Goal: Task Accomplishment & Management: Use online tool/utility

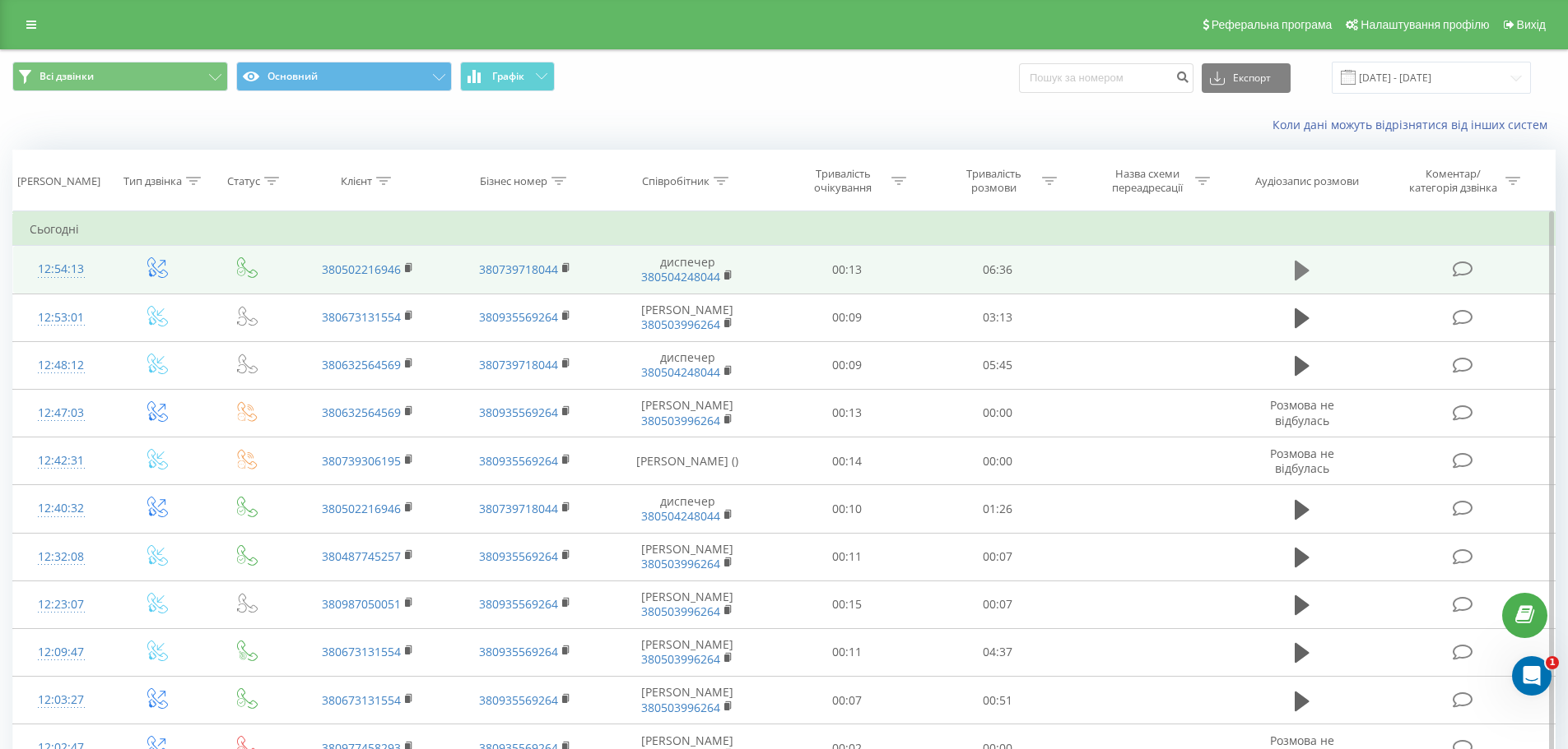
click at [1307, 269] on icon at bounding box center [1302, 270] width 15 height 19
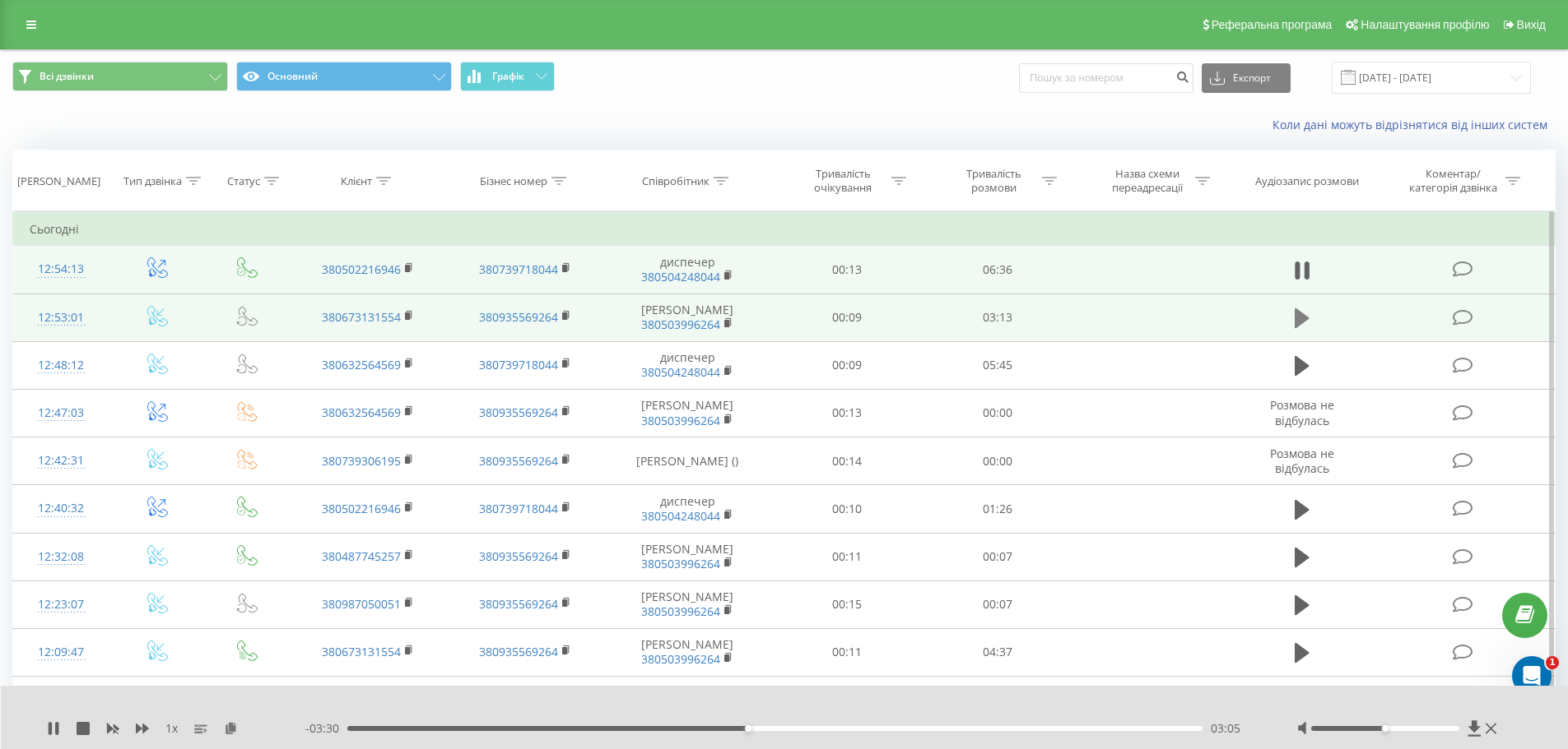
click at [1301, 328] on icon at bounding box center [1302, 317] width 15 height 19
drag, startPoint x: 1396, startPoint y: 730, endPoint x: 1460, endPoint y: 732, distance: 64.0
click at [1459, 732] on div at bounding box center [1385, 728] width 148 height 5
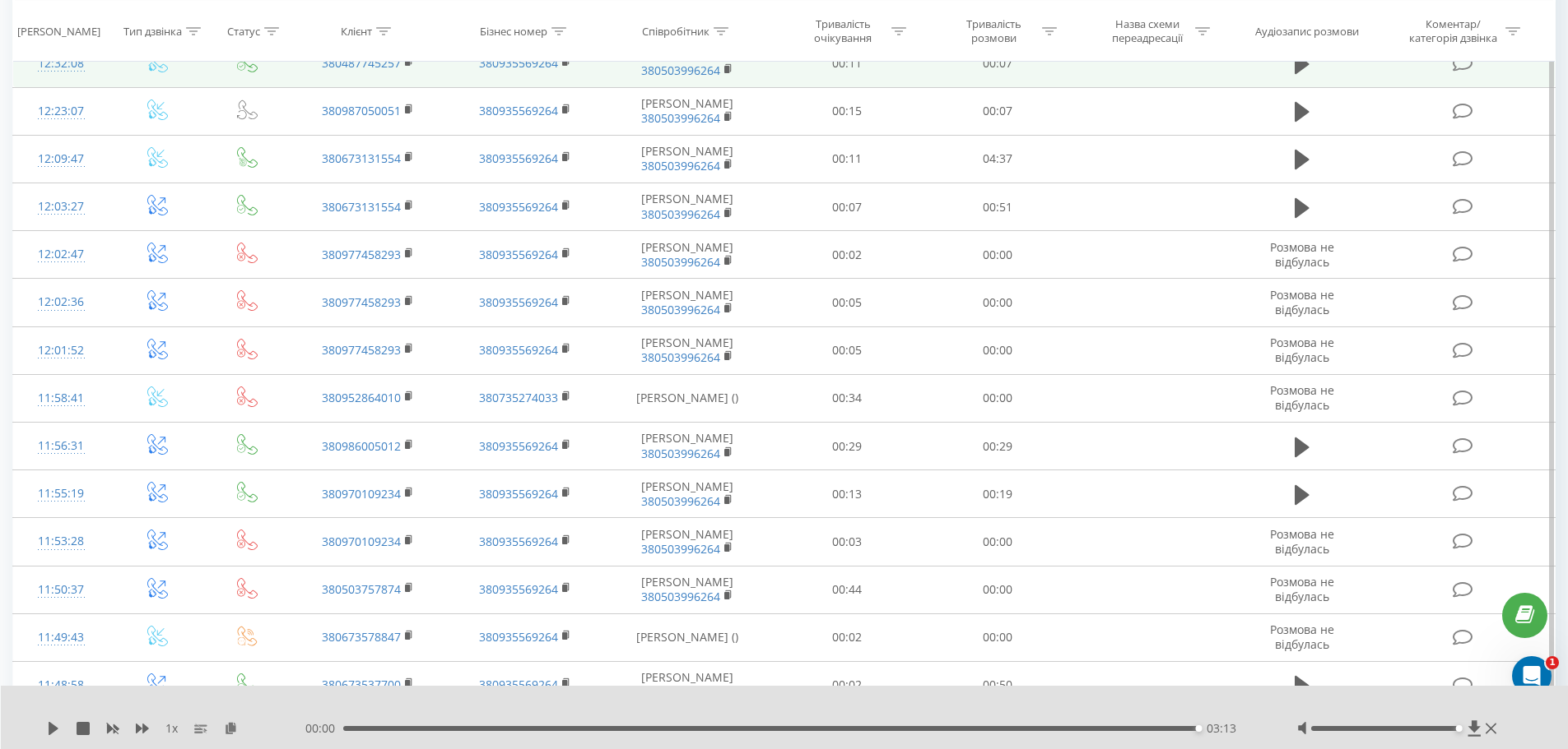
scroll to position [524, 0]
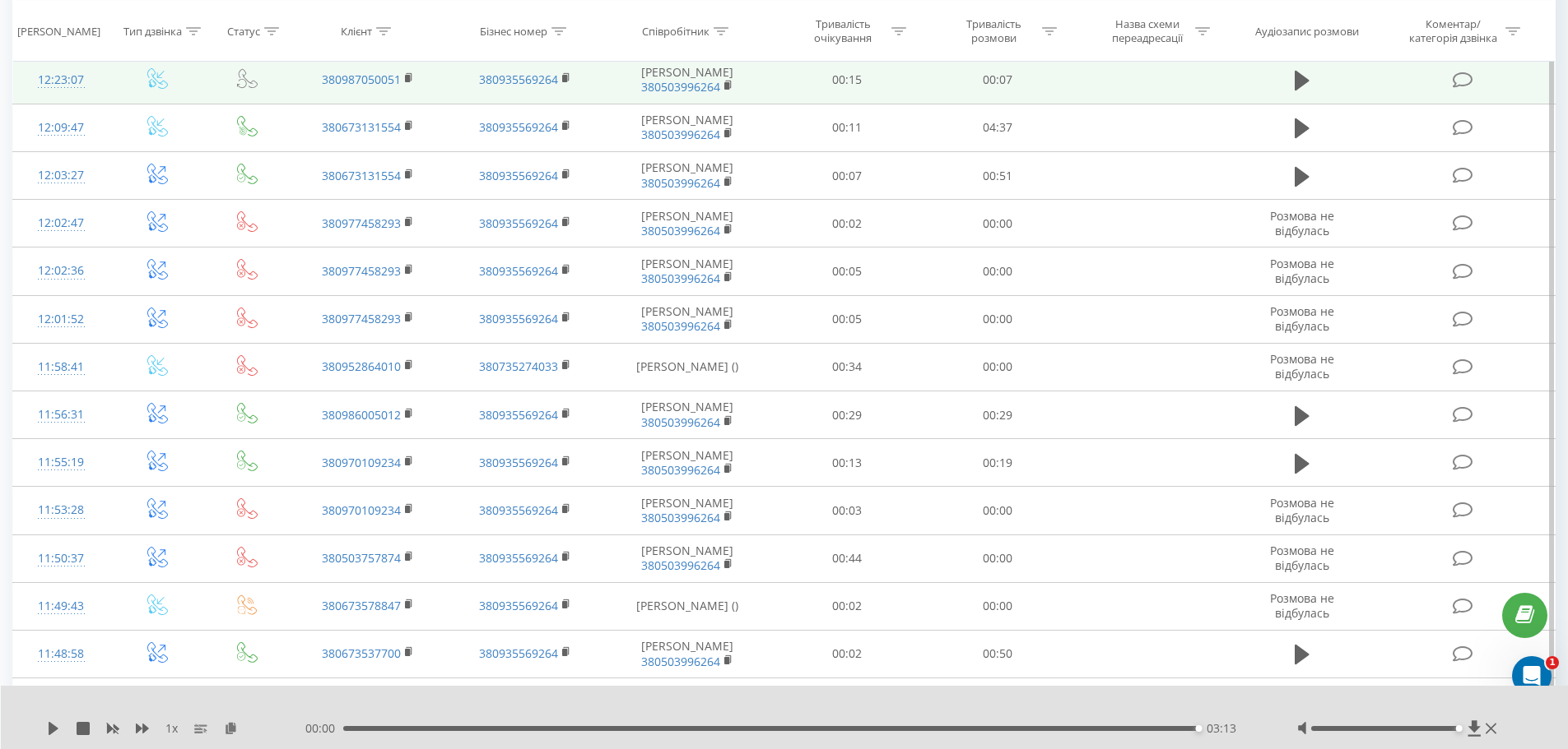
click at [1063, 104] on td "00:07" at bounding box center [998, 80] width 151 height 48
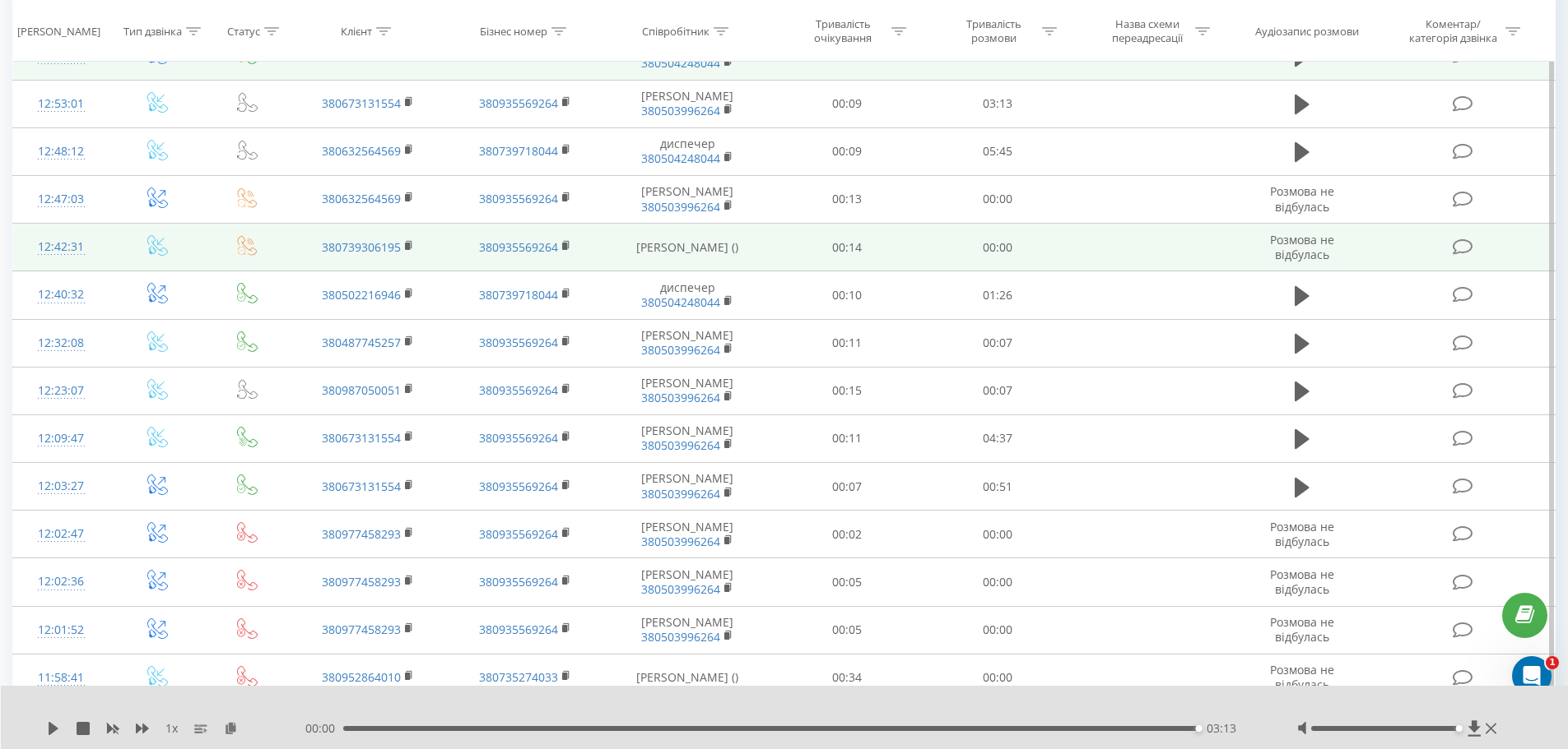
scroll to position [247, 0]
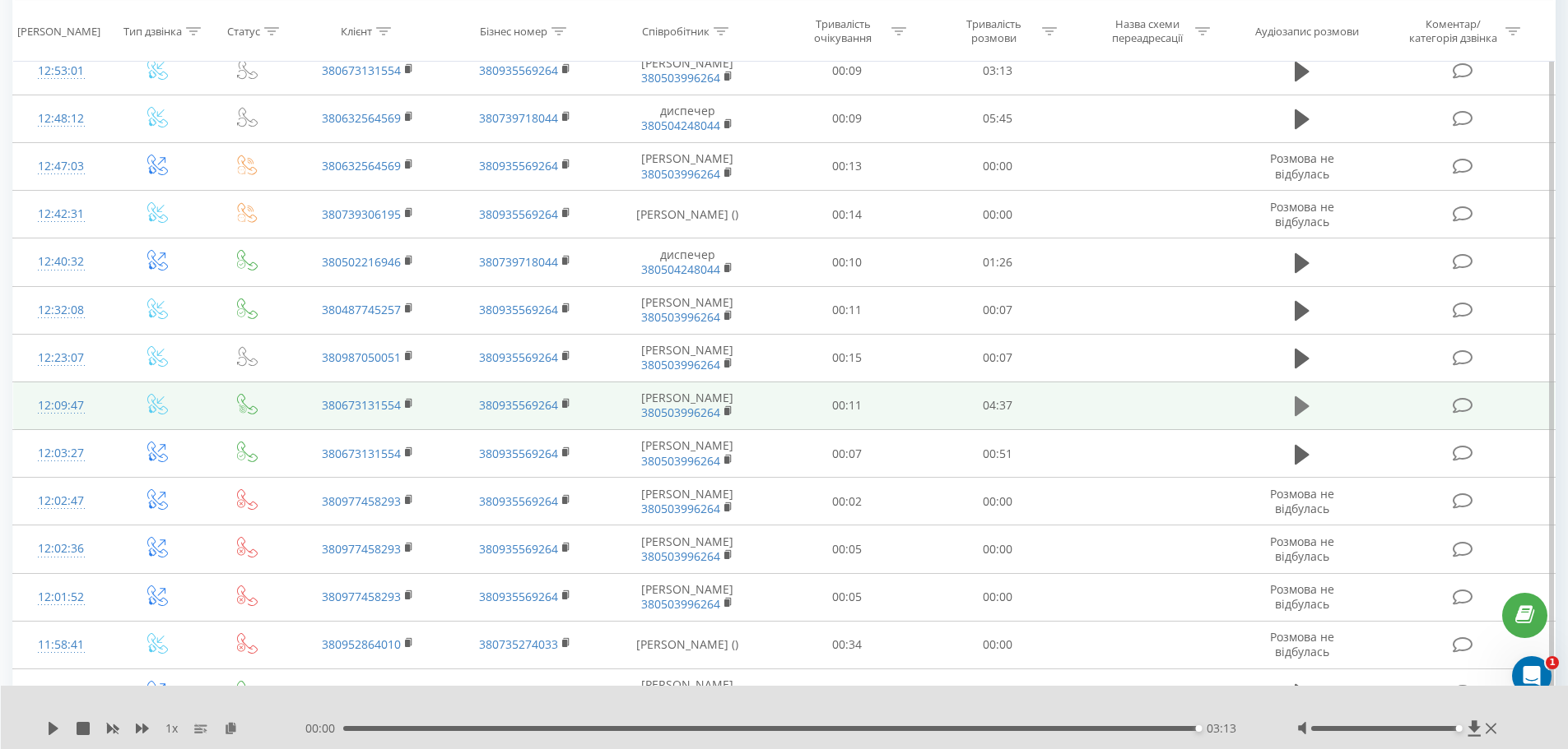
click at [1302, 416] on icon at bounding box center [1302, 406] width 15 height 19
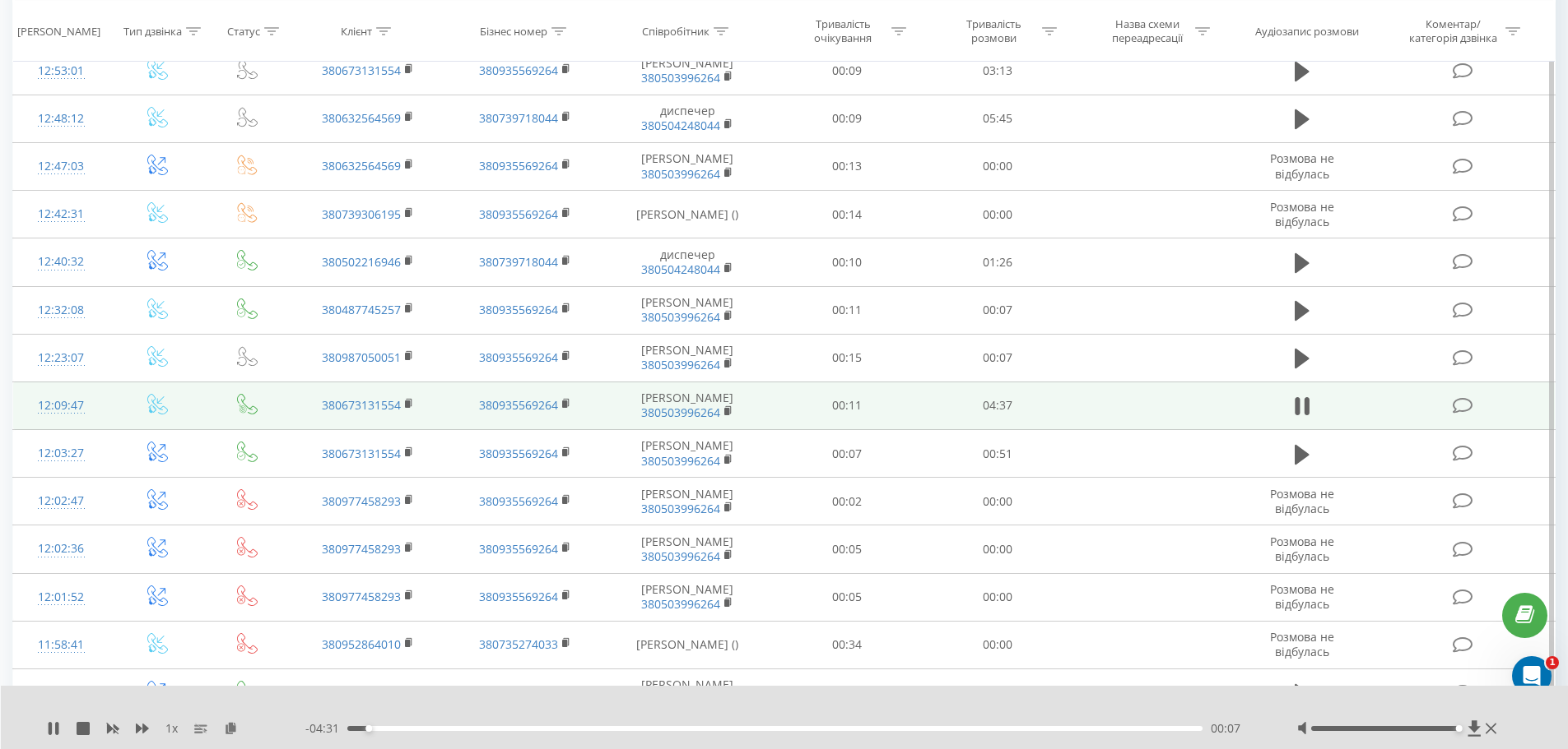
click at [378, 729] on div "00:07" at bounding box center [775, 728] width 856 height 5
click at [420, 730] on div "00:23" at bounding box center [775, 728] width 856 height 5
click at [54, 732] on icon at bounding box center [53, 729] width 13 height 13
click at [51, 737] on div "1 x - 04:07 00:30 00:30" at bounding box center [784, 717] width 1568 height 63
click at [50, 732] on icon at bounding box center [53, 729] width 10 height 13
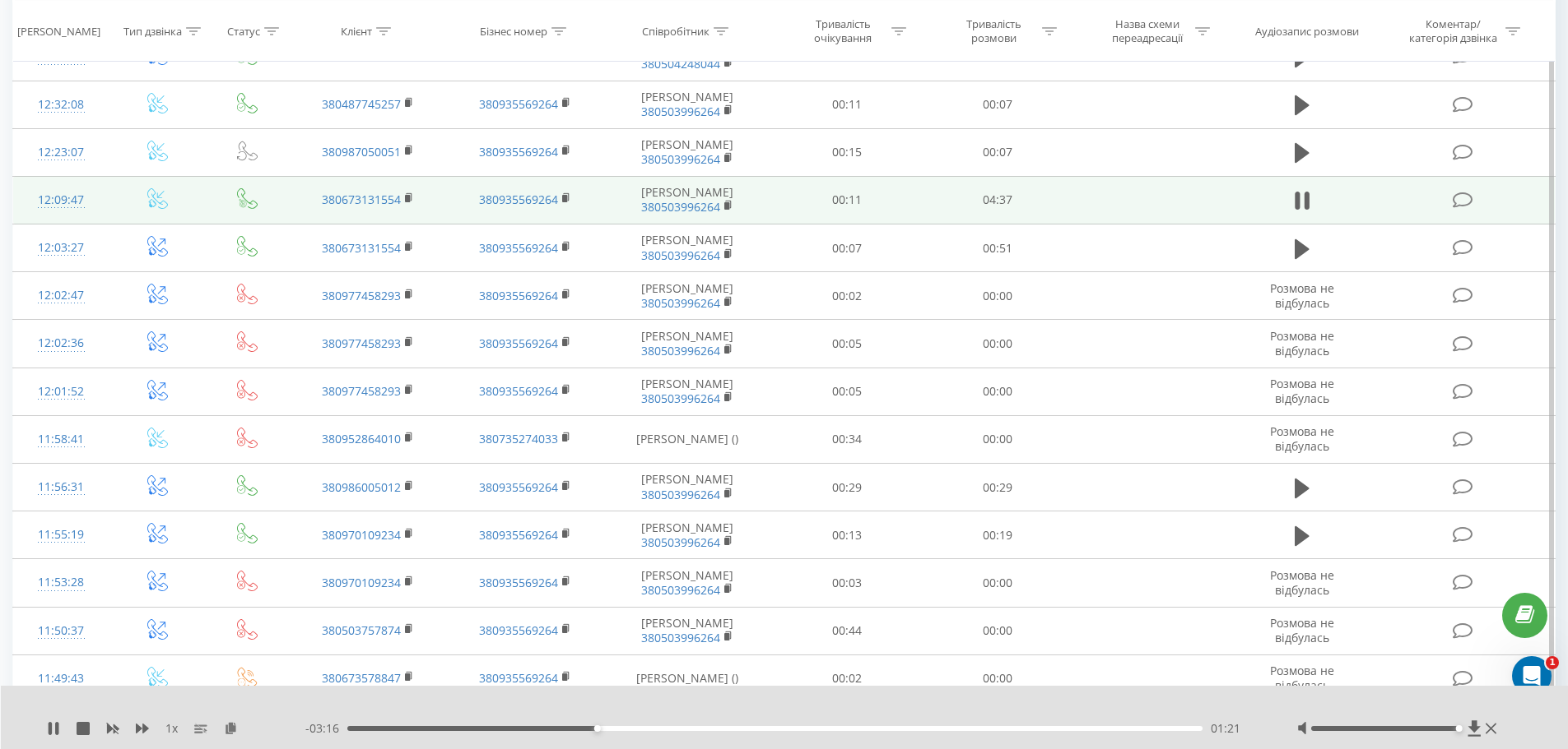
scroll to position [493, 0]
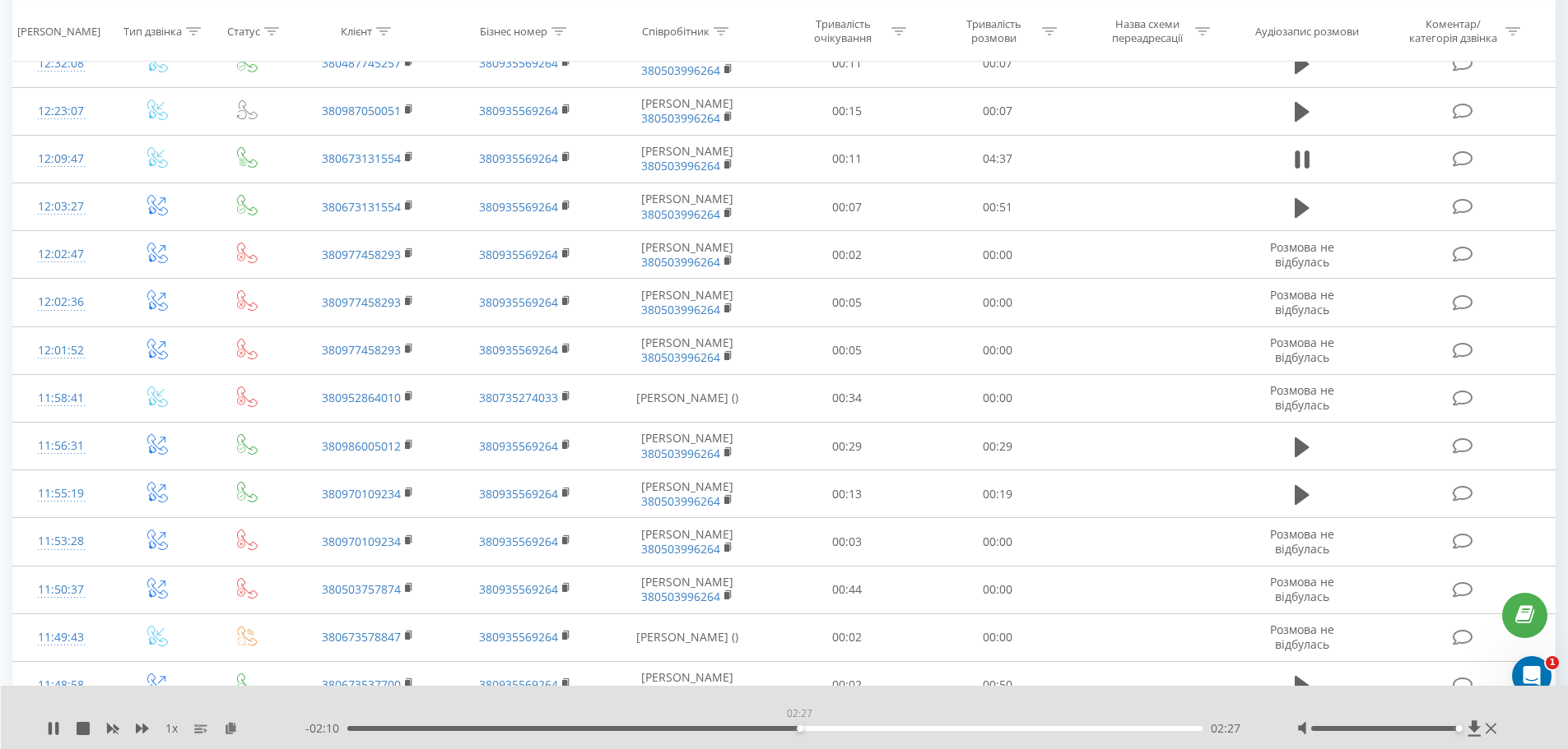
click at [799, 729] on div "02:27" at bounding box center [775, 728] width 856 height 5
click at [1121, 730] on div "04:09" at bounding box center [775, 728] width 856 height 5
click at [1131, 731] on div "04:12" at bounding box center [775, 728] width 856 height 5
click at [1144, 729] on div "04:19" at bounding box center [775, 728] width 856 height 5
click at [1158, 730] on div "04:19" at bounding box center [775, 728] width 856 height 5
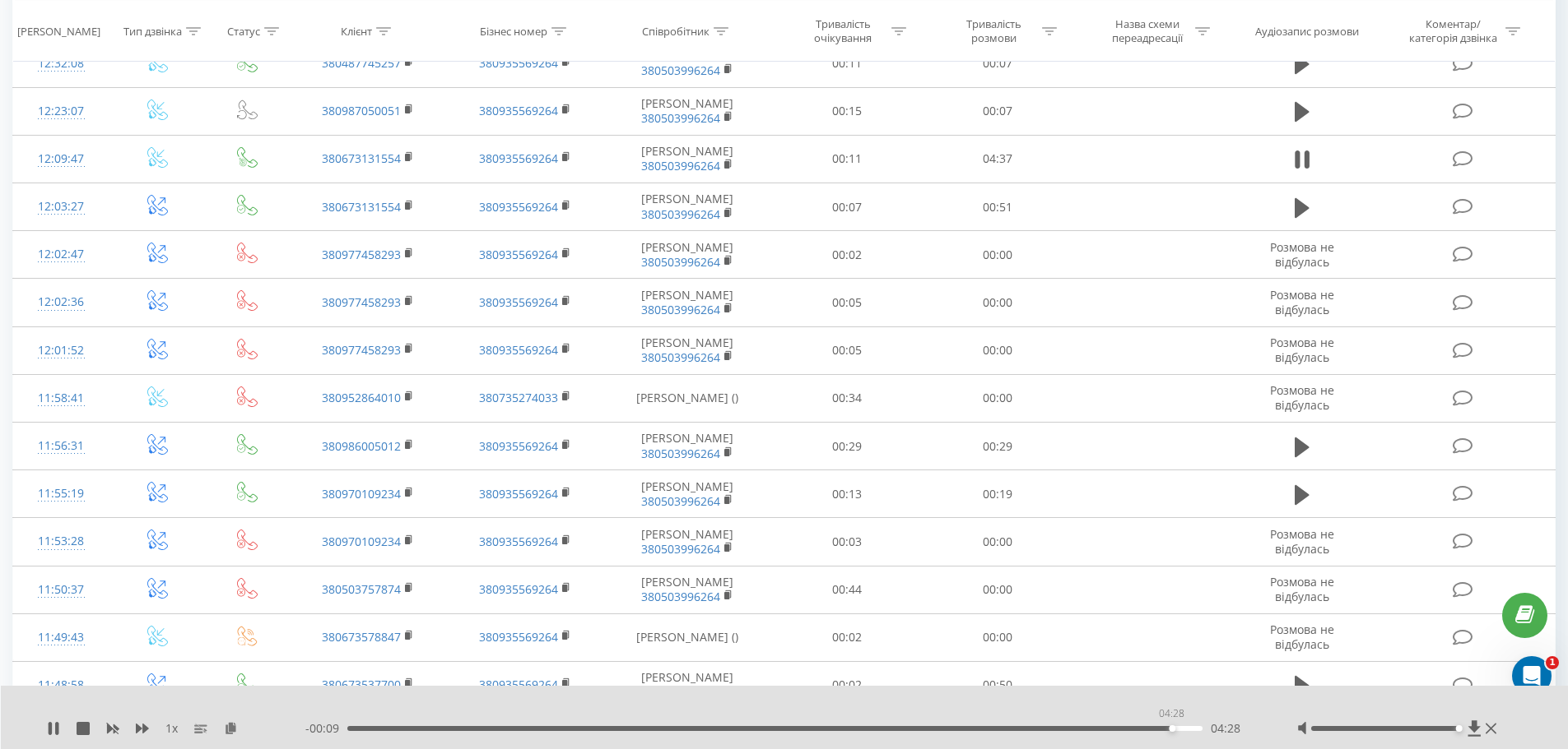
click at [1171, 730] on div "04:28" at bounding box center [775, 728] width 856 height 5
click at [1183, 729] on div "04:28" at bounding box center [775, 728] width 856 height 5
click at [1195, 728] on div "04:32" at bounding box center [775, 728] width 856 height 5
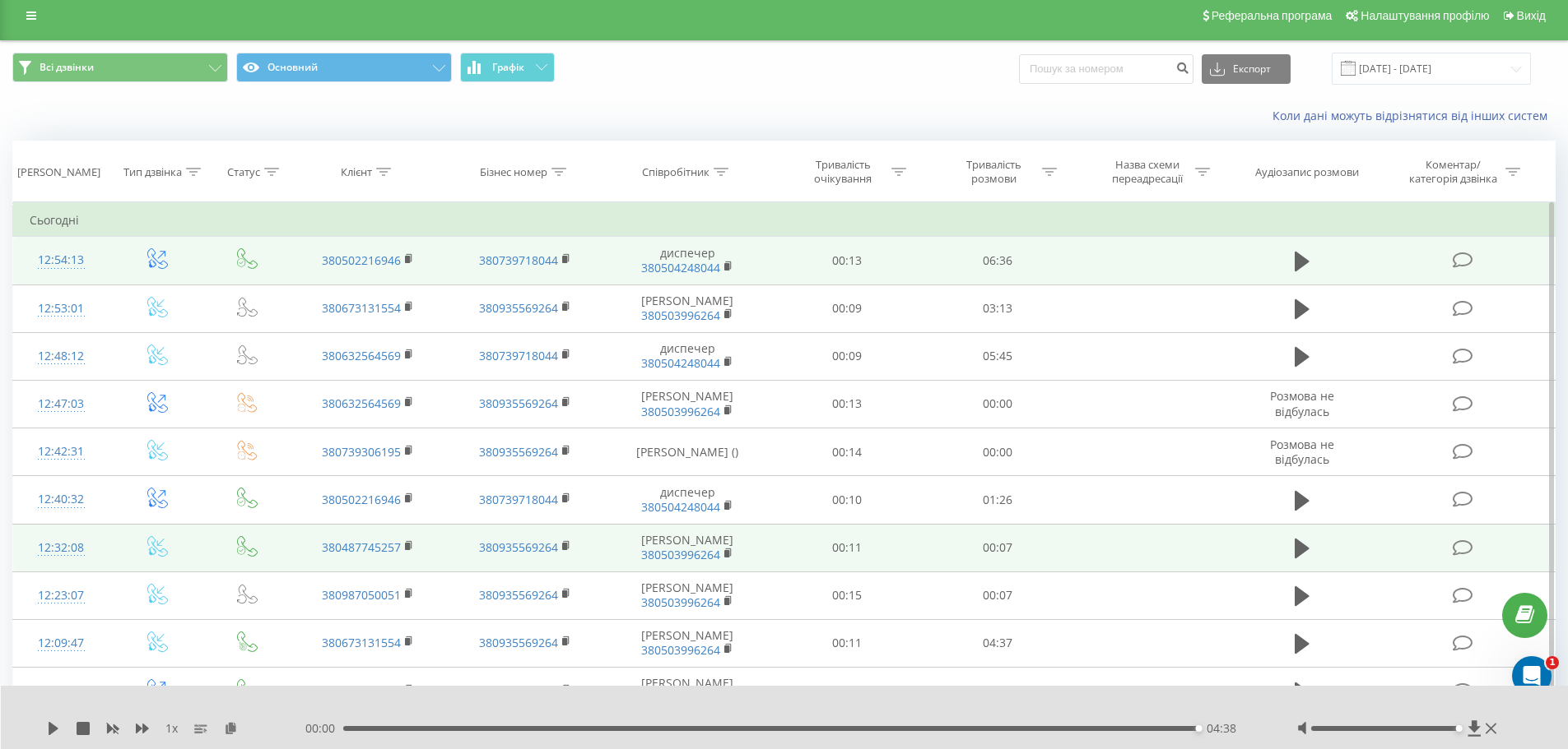
scroll to position [0, 0]
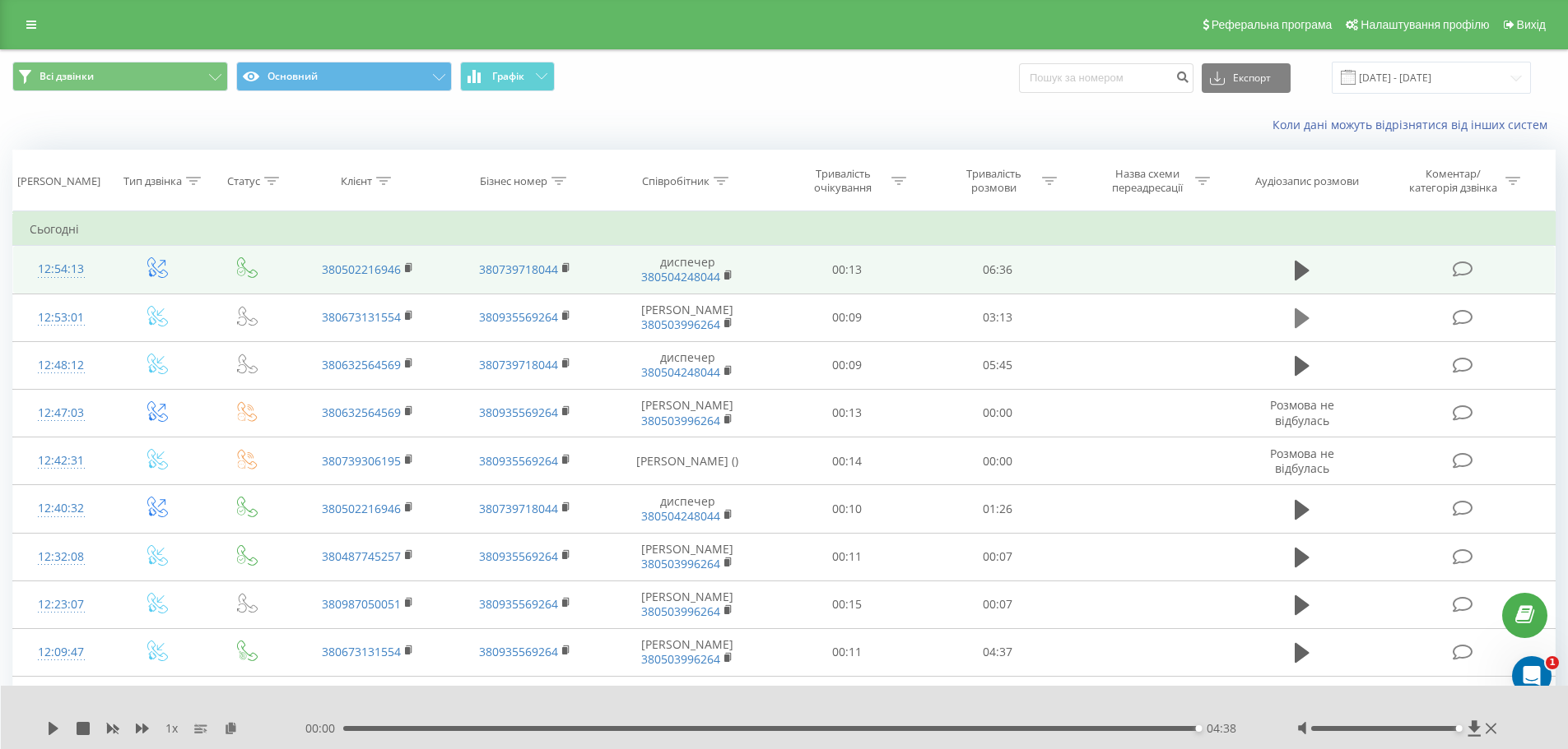
click at [1300, 319] on icon at bounding box center [1302, 317] width 15 height 19
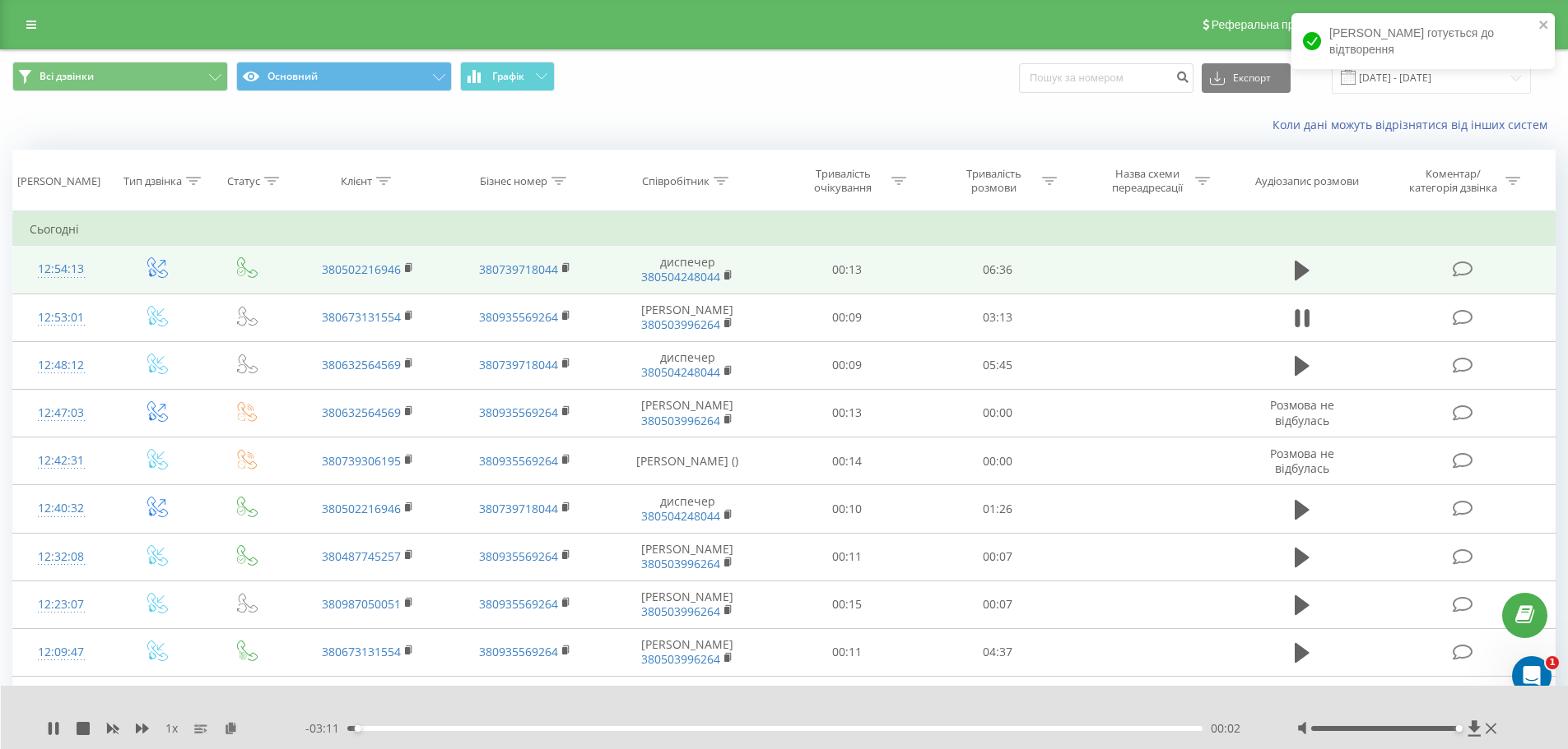
click at [377, 731] on div "00:02" at bounding box center [775, 728] width 856 height 5
